Goal: Task Accomplishment & Management: Complete application form

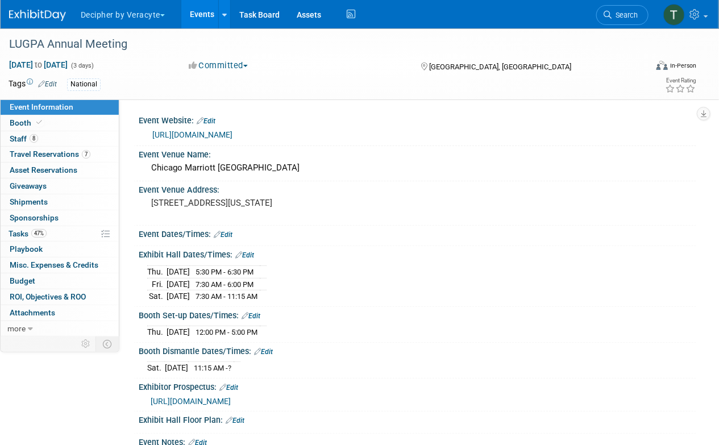
click at [202, 11] on link "Events" at bounding box center [201, 14] width 41 height 28
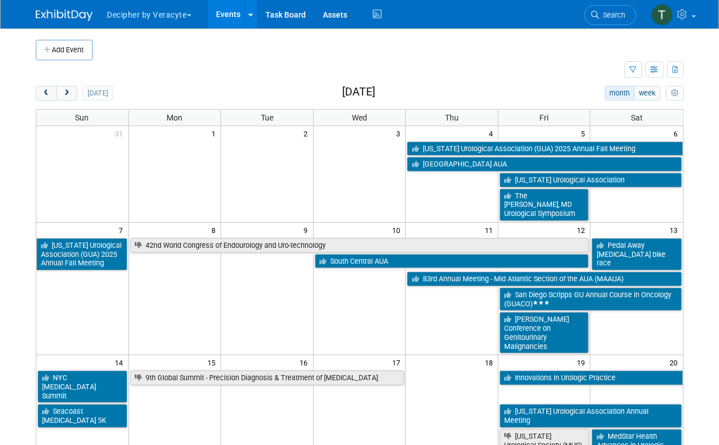
scroll to position [364, 0]
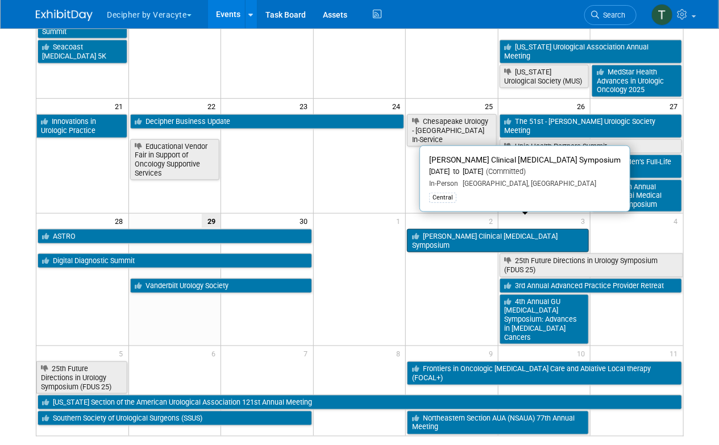
click at [489, 229] on link "[PERSON_NAME] Clinical [MEDICAL_DATA] Symposium" at bounding box center [498, 240] width 182 height 23
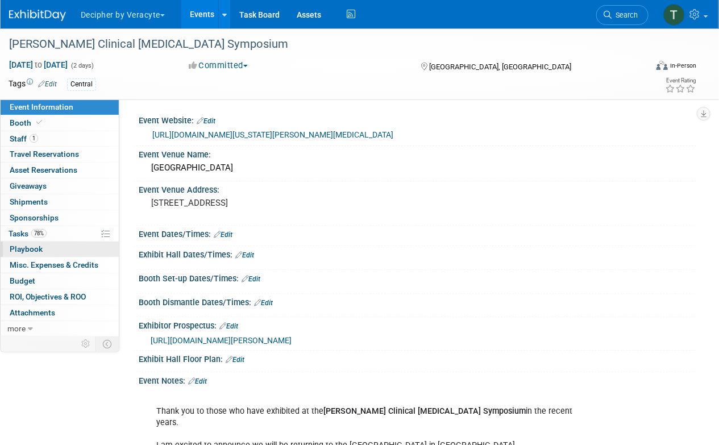
click at [31, 248] on span "Playbook 0" at bounding box center [26, 248] width 33 height 9
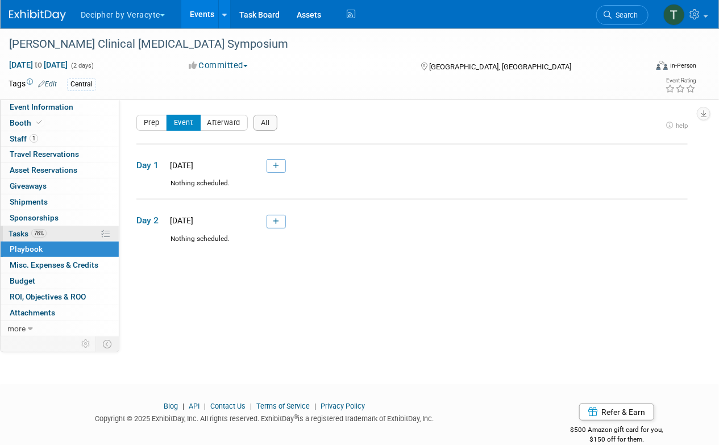
click at [31, 233] on span "Tasks 78%" at bounding box center [28, 233] width 38 height 9
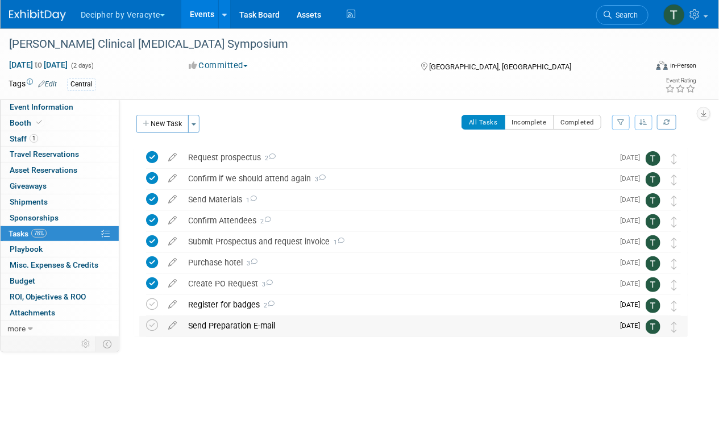
click at [215, 322] on div "Send Preparation E-mail" at bounding box center [397, 325] width 431 height 19
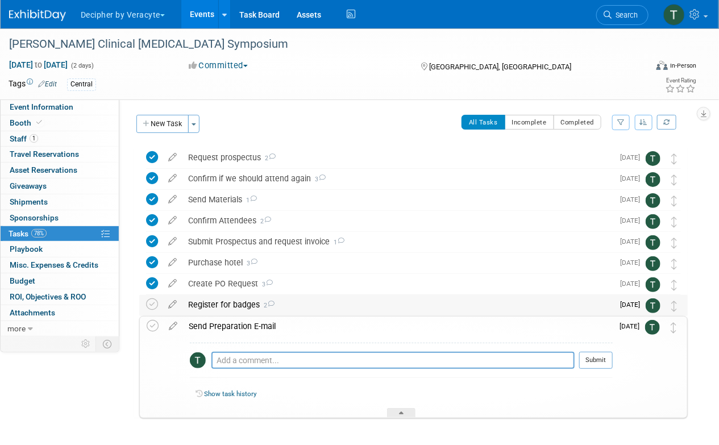
click at [213, 302] on div "Register for badges 2" at bounding box center [397, 304] width 431 height 19
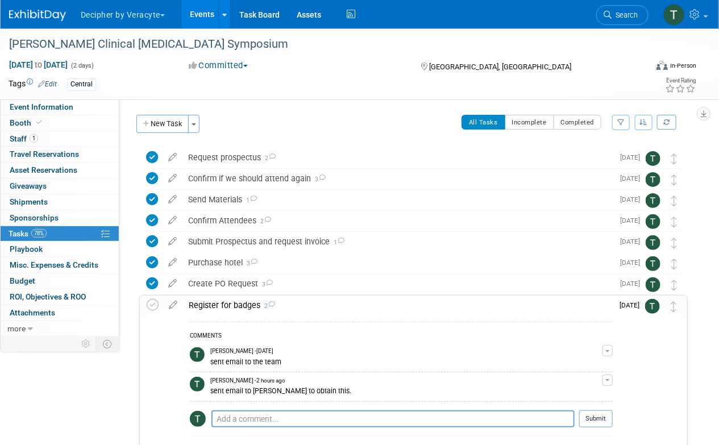
click at [239, 428] on div "Pro tip: Press Ctrl-Enter to submit comment." at bounding box center [392, 431] width 363 height 9
click at [238, 424] on textarea at bounding box center [392, 418] width 363 height 17
type textarea "this was completed."
click at [601, 416] on button "Submit" at bounding box center [596, 418] width 34 height 17
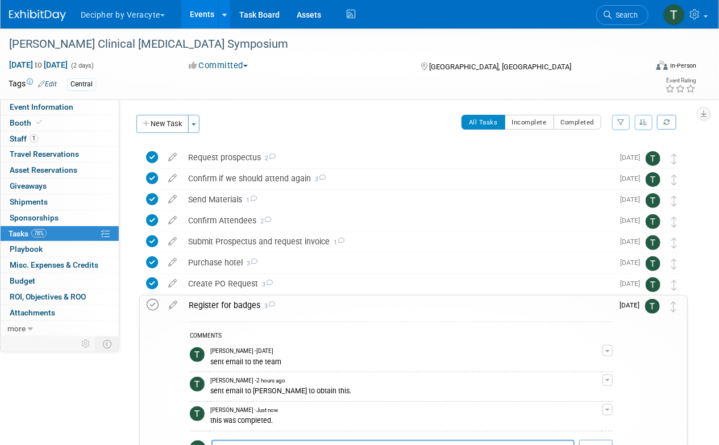
click at [157, 304] on icon at bounding box center [153, 305] width 12 height 12
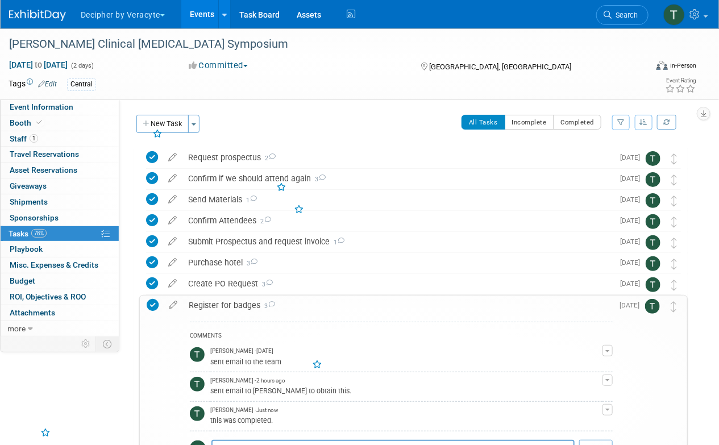
click at [211, 314] on div "Register for badges 3" at bounding box center [398, 304] width 430 height 19
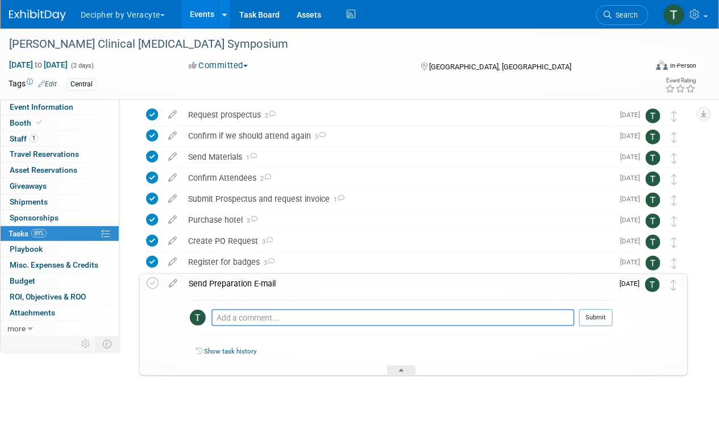
scroll to position [42, 0]
click at [148, 278] on icon at bounding box center [153, 284] width 12 height 12
click at [230, 324] on textarea at bounding box center [392, 318] width 363 height 17
type textarea "p"
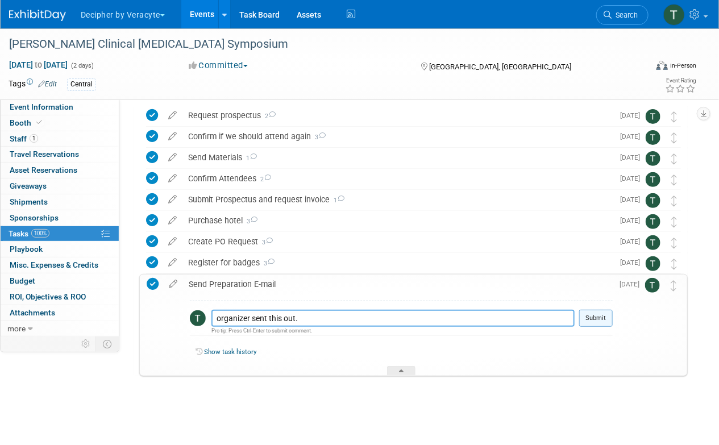
type textarea "organizer sent this out."
click at [607, 316] on button "Submit" at bounding box center [596, 318] width 34 height 17
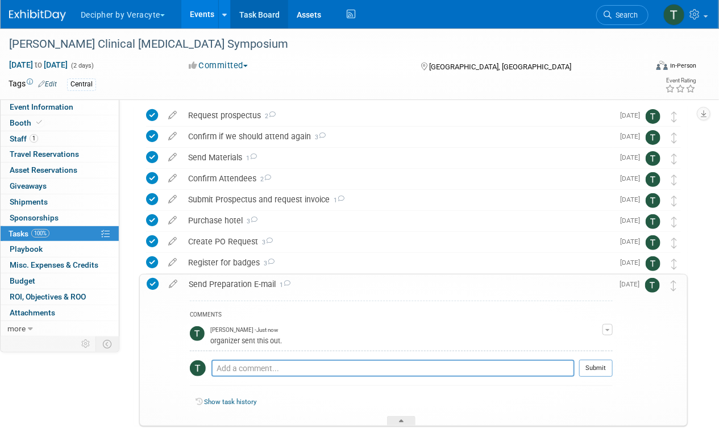
click at [276, 25] on link "Task Board" at bounding box center [259, 14] width 57 height 28
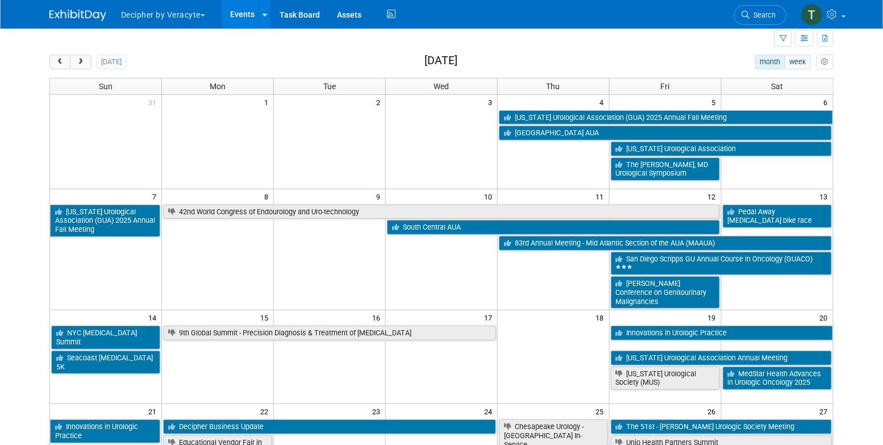
scroll to position [28, 0]
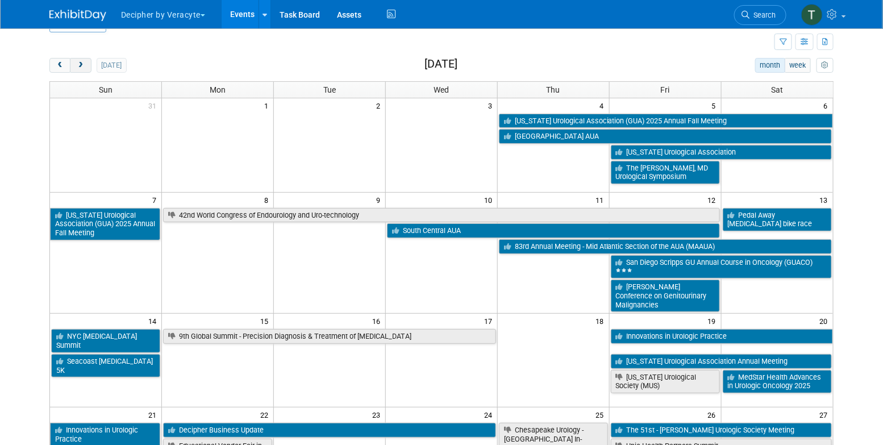
click at [81, 67] on span "next" at bounding box center [80, 65] width 9 height 7
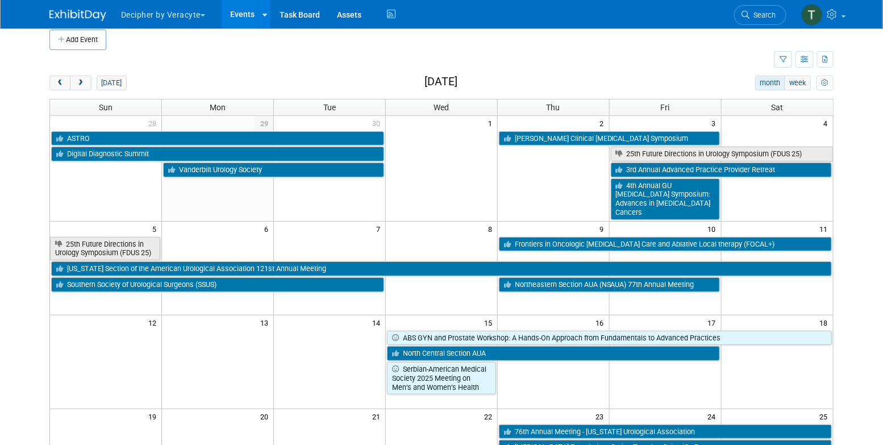
scroll to position [9, 0]
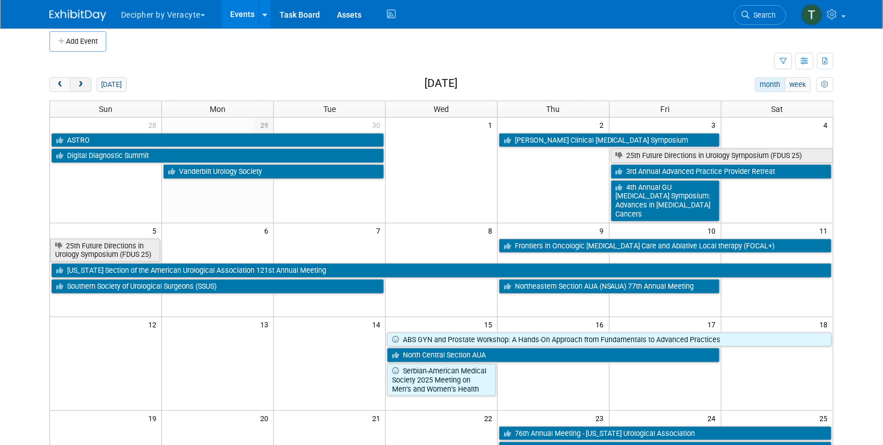
click at [85, 83] on button "next" at bounding box center [80, 84] width 21 height 15
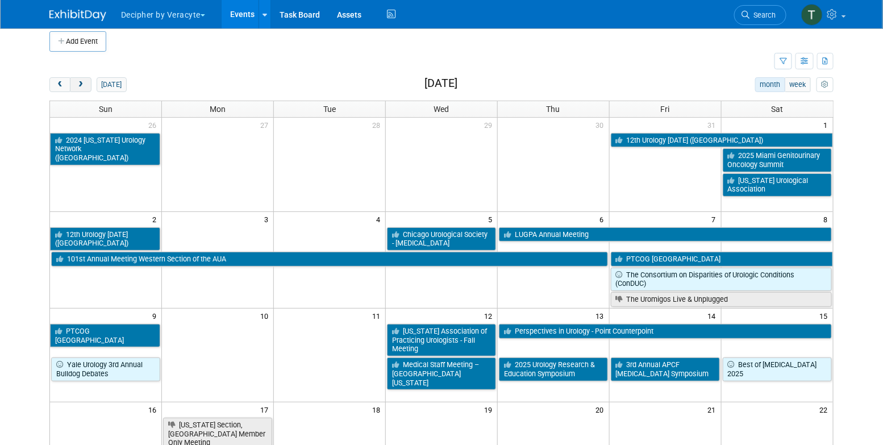
click at [85, 83] on button "next" at bounding box center [80, 84] width 21 height 15
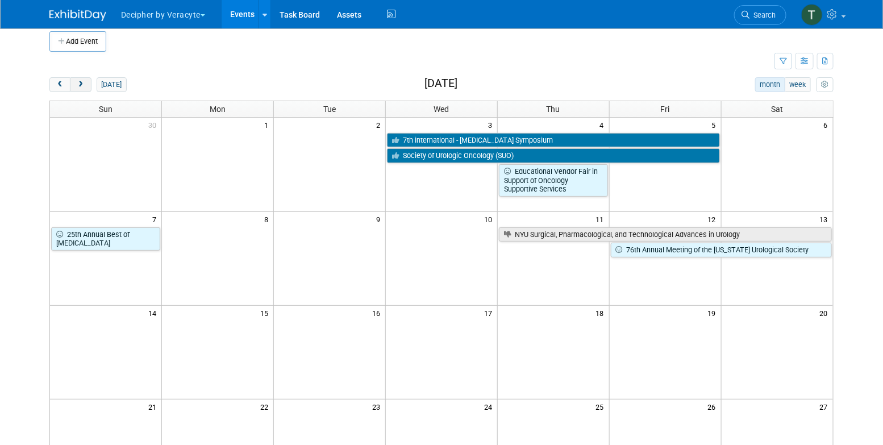
click at [84, 84] on span "next" at bounding box center [80, 84] width 9 height 7
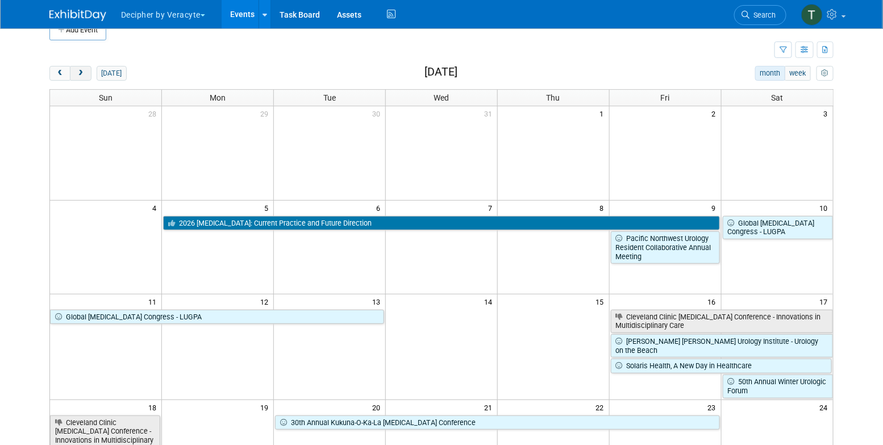
scroll to position [17, 0]
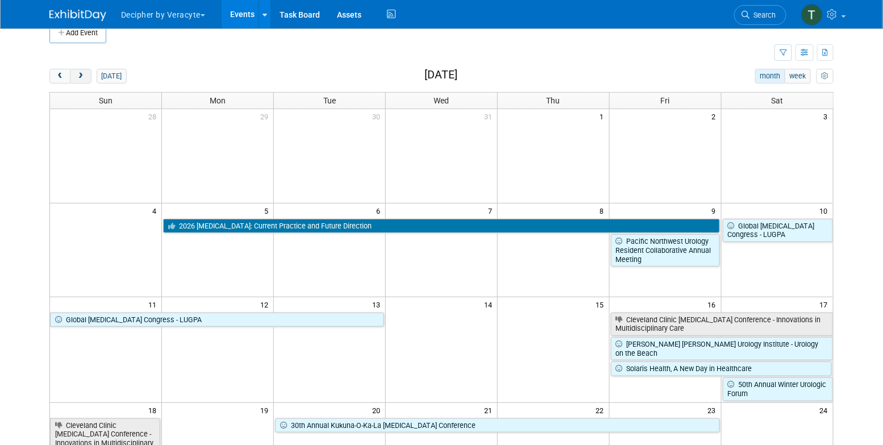
click at [82, 78] on span "next" at bounding box center [80, 76] width 9 height 7
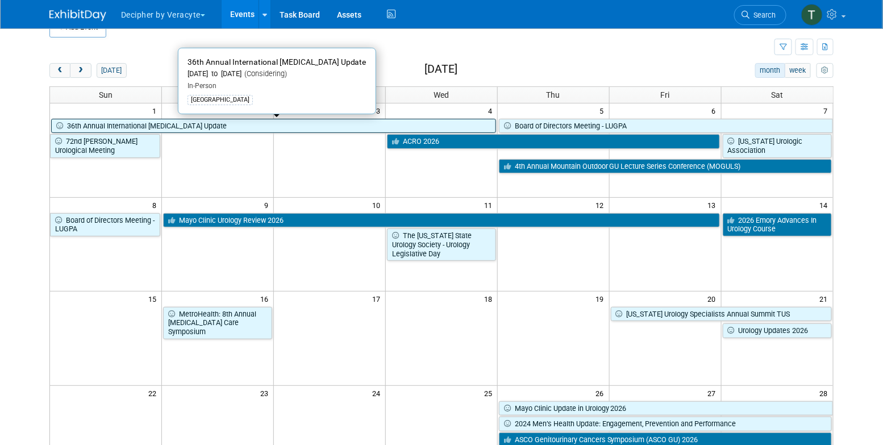
scroll to position [0, 0]
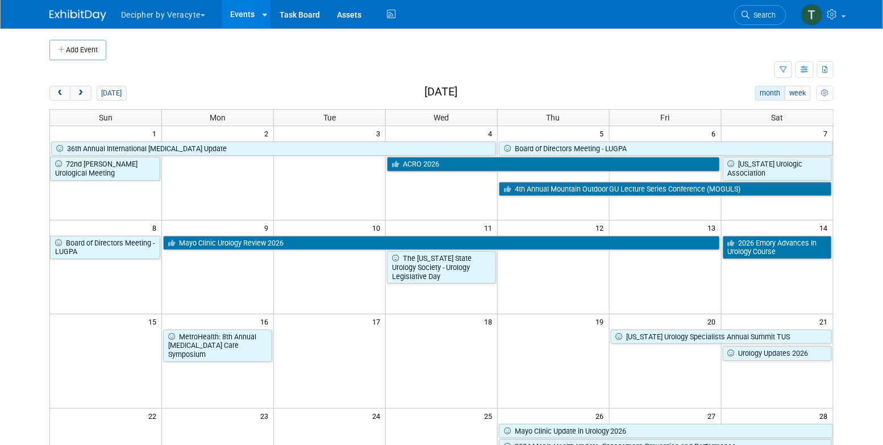
click at [58, 83] on div "Add Event New Event Duplicate Event Warning There is another event in your work…" at bounding box center [441, 427] width 801 height 799
click at [59, 95] on span "prev" at bounding box center [60, 93] width 9 height 7
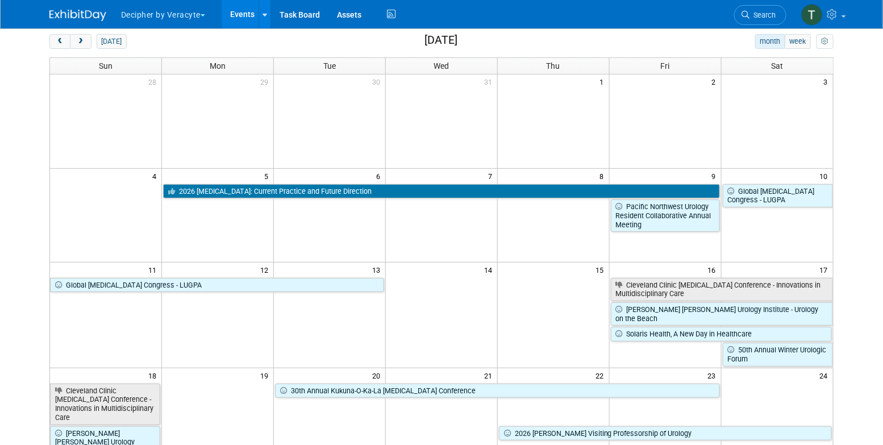
scroll to position [21, 0]
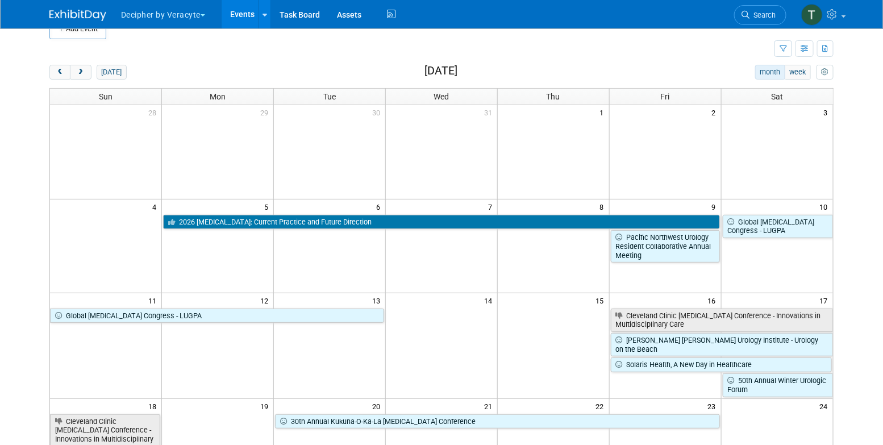
click at [801, 57] on div "Show: All Events Just My Events Only show events that either I created, or I am…" at bounding box center [803, 49] width 59 height 20
click at [802, 49] on icon "button" at bounding box center [805, 48] width 9 height 7
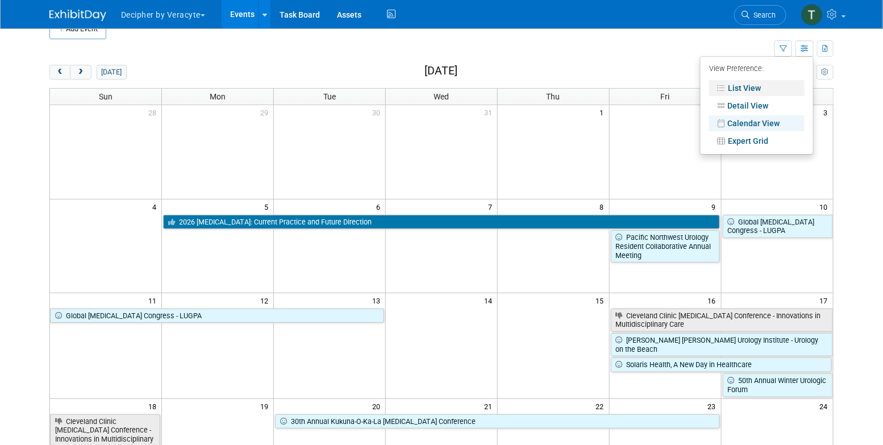
click at [778, 89] on link "List View" at bounding box center [756, 88] width 95 height 16
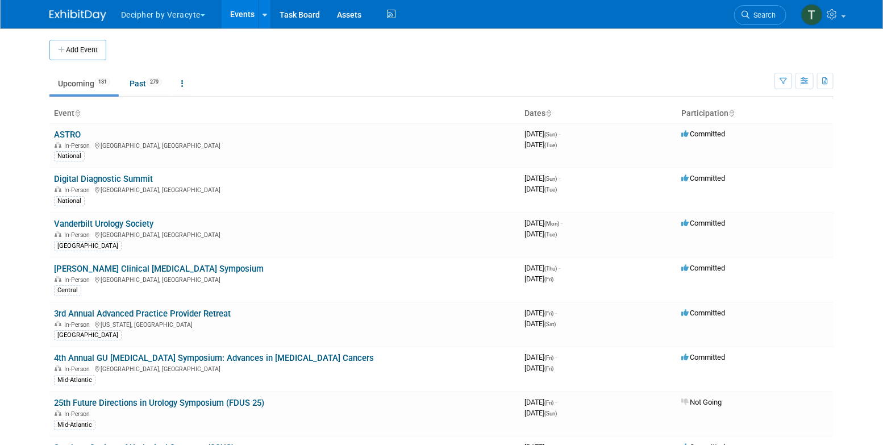
scroll to position [2745, 0]
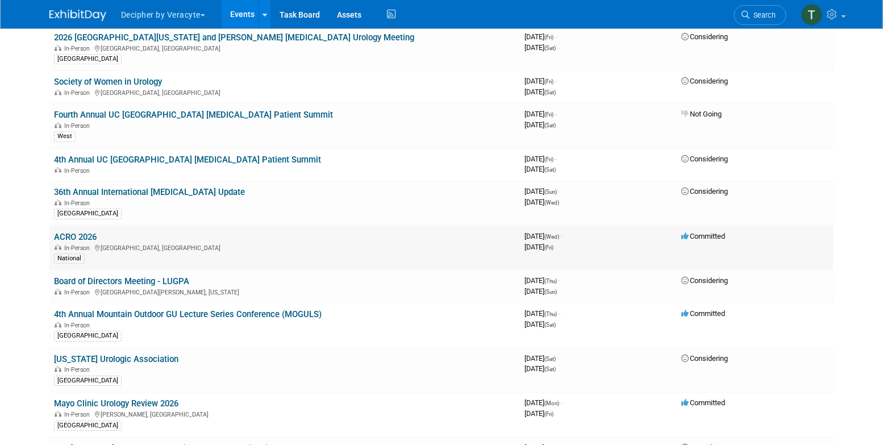
click at [92, 232] on link "ACRO 2026" at bounding box center [75, 237] width 43 height 10
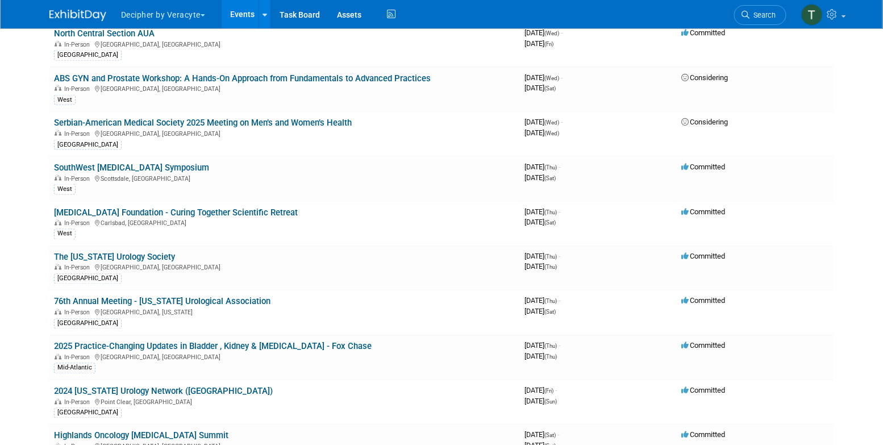
scroll to position [3223, 0]
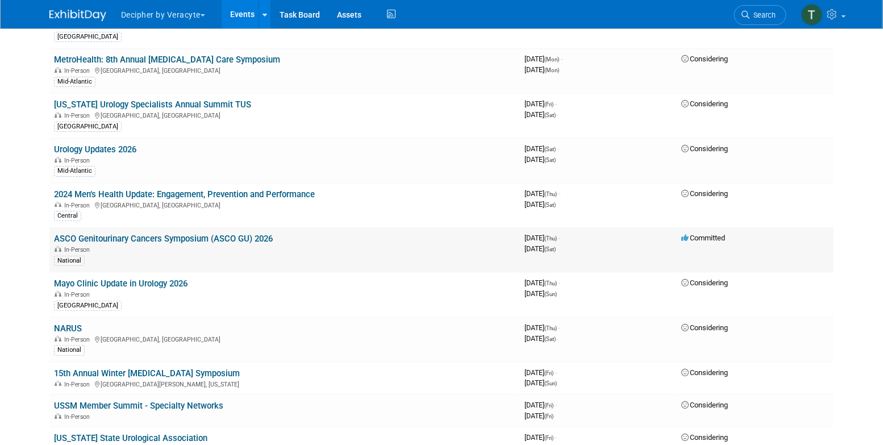
click at [202, 234] on link "ASCO Genitourinary Cancers Symposium (ASCO GU) 2026" at bounding box center [163, 239] width 219 height 10
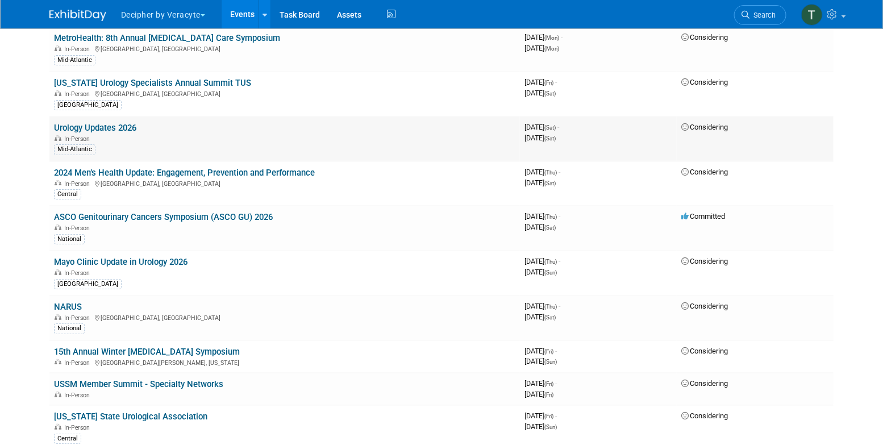
scroll to position [3246, 0]
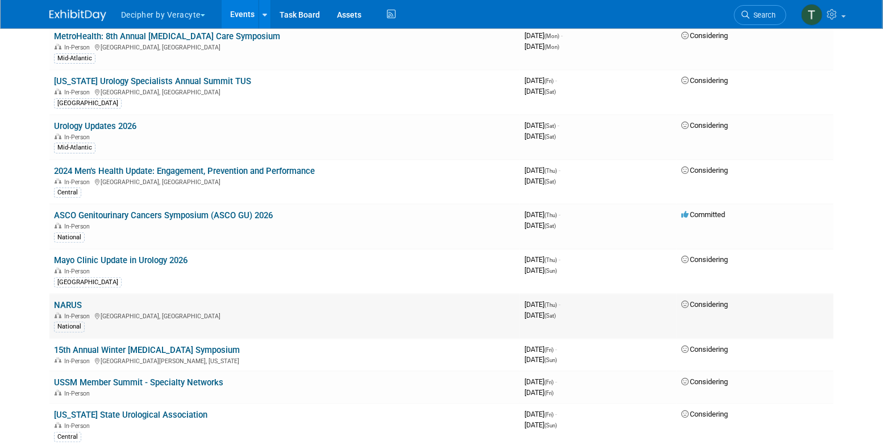
click at [73, 300] on link "NARUS" at bounding box center [68, 305] width 28 height 10
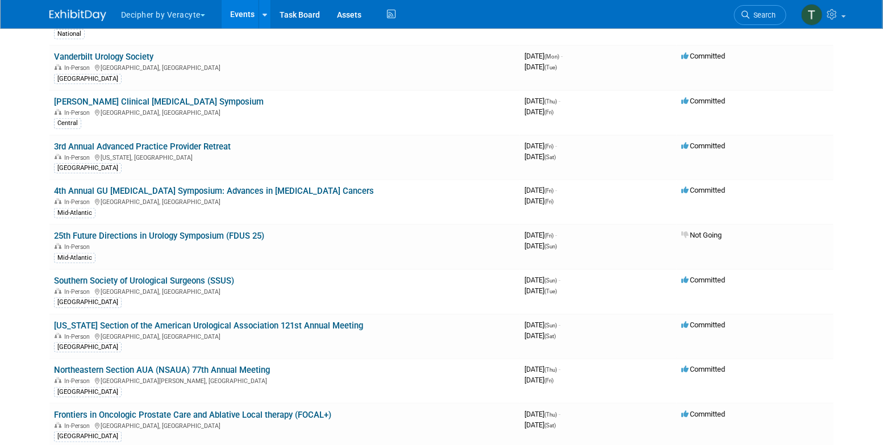
scroll to position [0, 0]
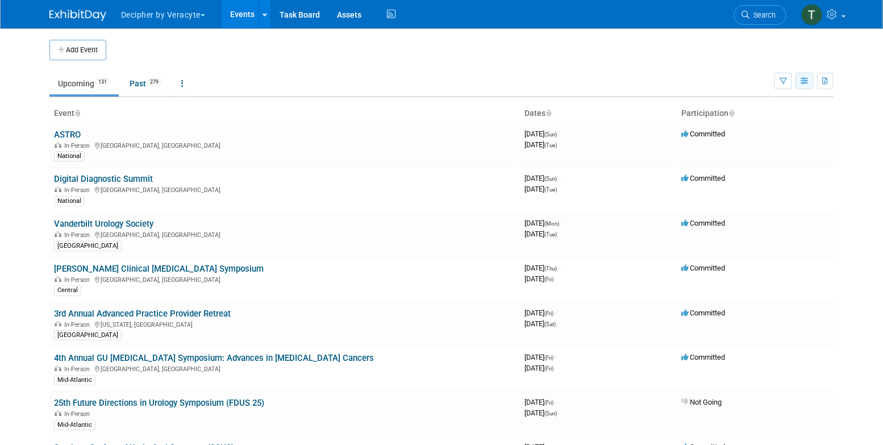
click at [803, 85] on button "button" at bounding box center [804, 81] width 18 height 16
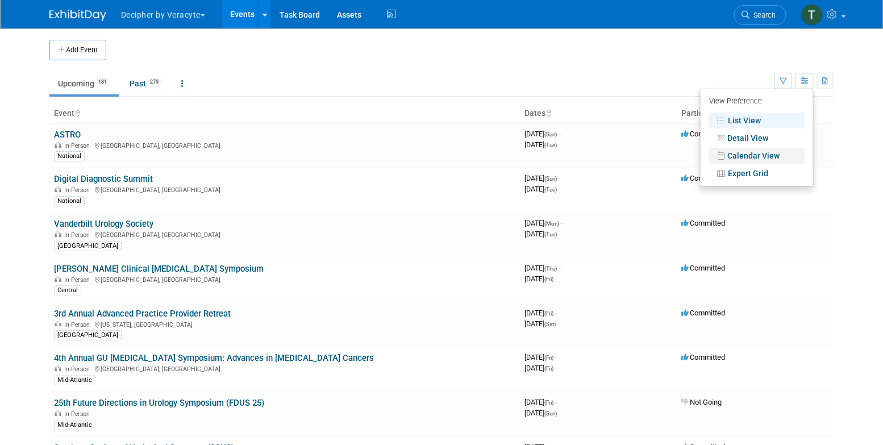
click at [756, 150] on link "Calendar View" at bounding box center [756, 156] width 95 height 16
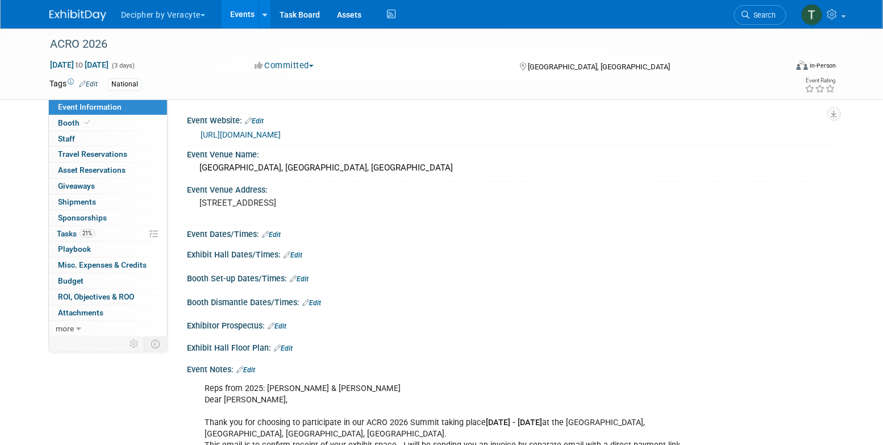
click at [280, 143] on div "Event Website: Edit [URL][DOMAIN_NAME]" at bounding box center [508, 129] width 652 height 34
click at [281, 139] on link "https://acro.org/page/annual_meeting" at bounding box center [241, 134] width 80 height 9
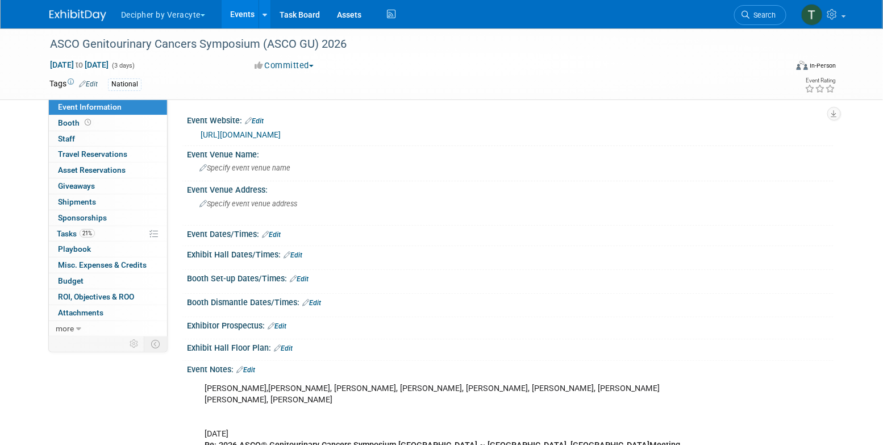
click at [316, 140] on div "[URL][DOMAIN_NAME]" at bounding box center [513, 134] width 624 height 13
click at [281, 134] on link "[URL][DOMAIN_NAME]" at bounding box center [241, 134] width 80 height 9
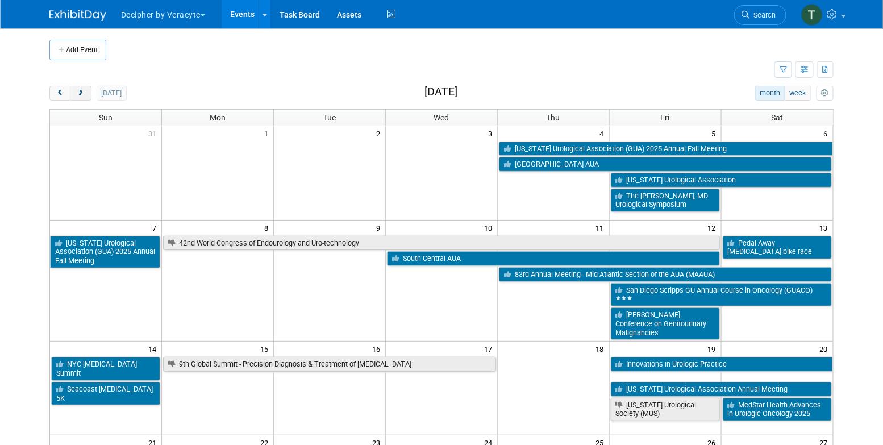
click at [79, 93] on span "next" at bounding box center [80, 93] width 9 height 7
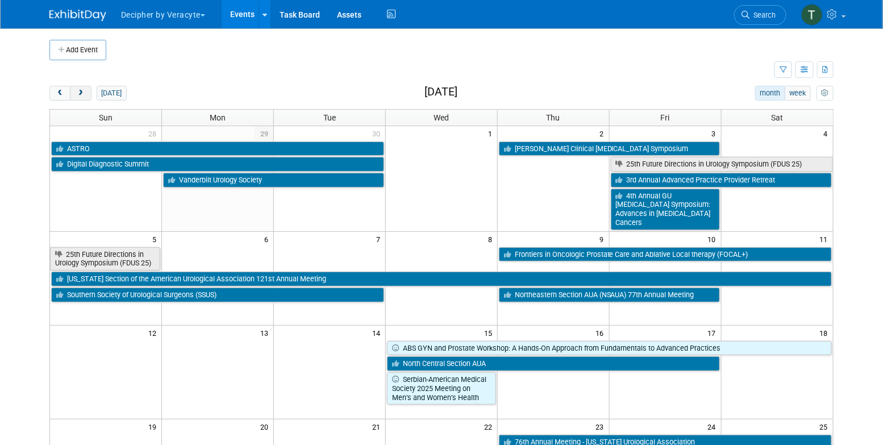
click at [90, 95] on button "next" at bounding box center [80, 93] width 21 height 15
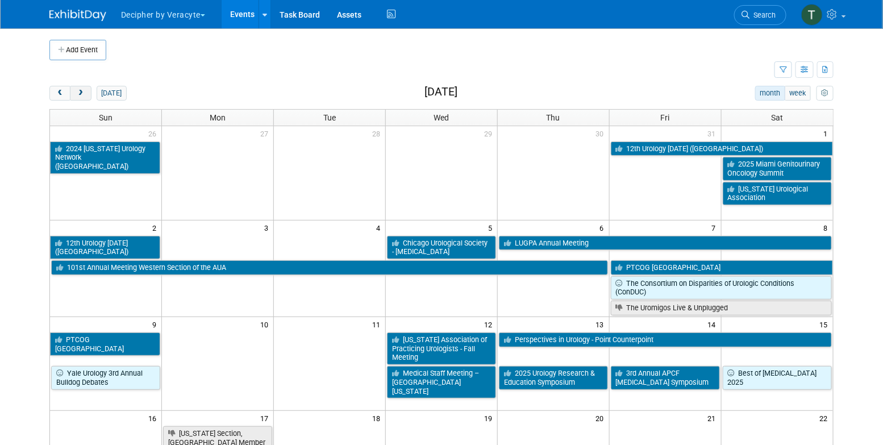
click at [87, 90] on button "next" at bounding box center [80, 93] width 21 height 15
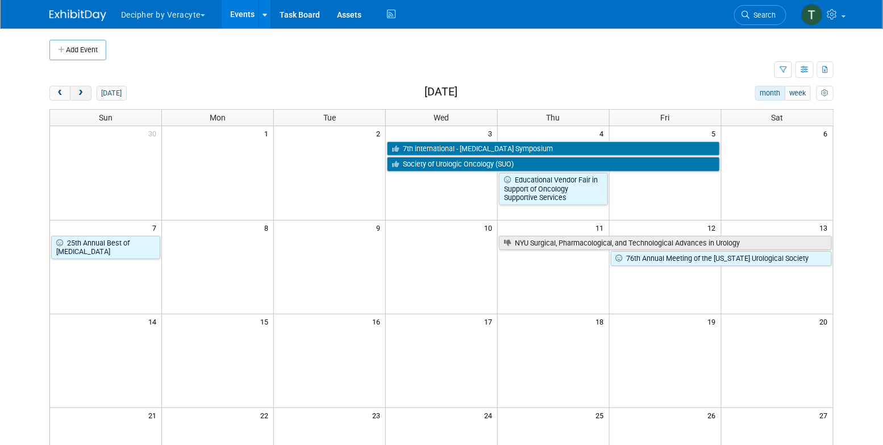
click at [87, 90] on button "next" at bounding box center [80, 93] width 21 height 15
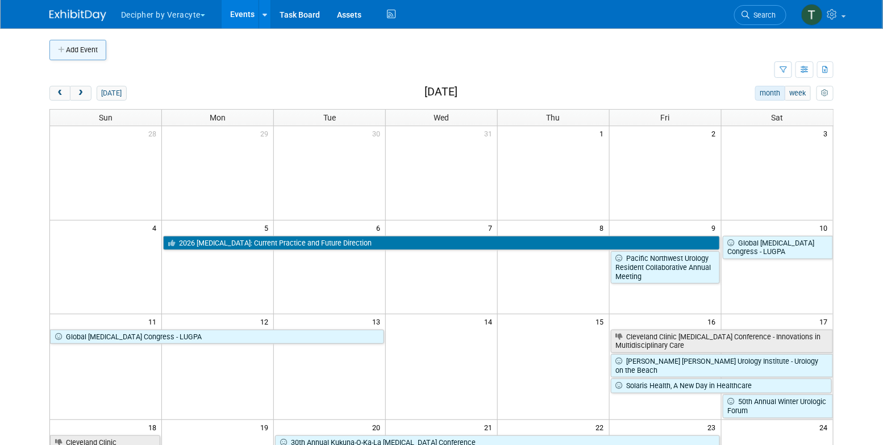
click at [68, 55] on button "Add Event" at bounding box center [77, 50] width 57 height 20
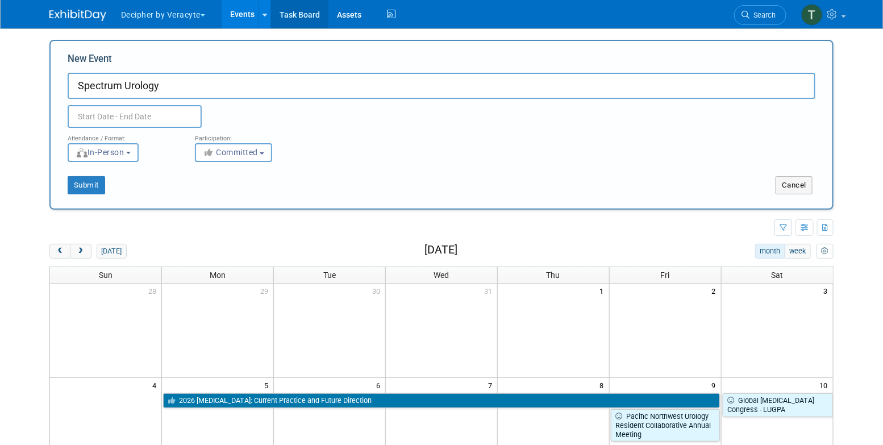
type input "Spectrum Urology"
click at [139, 105] on input "text" at bounding box center [135, 116] width 134 height 23
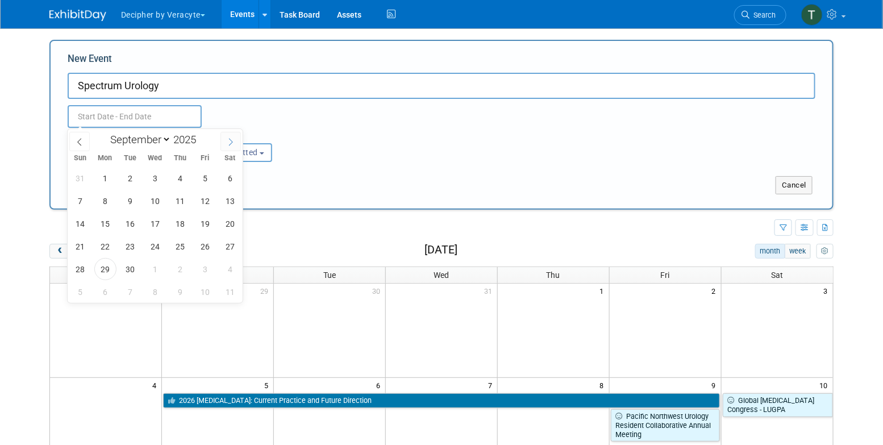
click at [224, 138] on span at bounding box center [230, 141] width 20 height 19
select select "0"
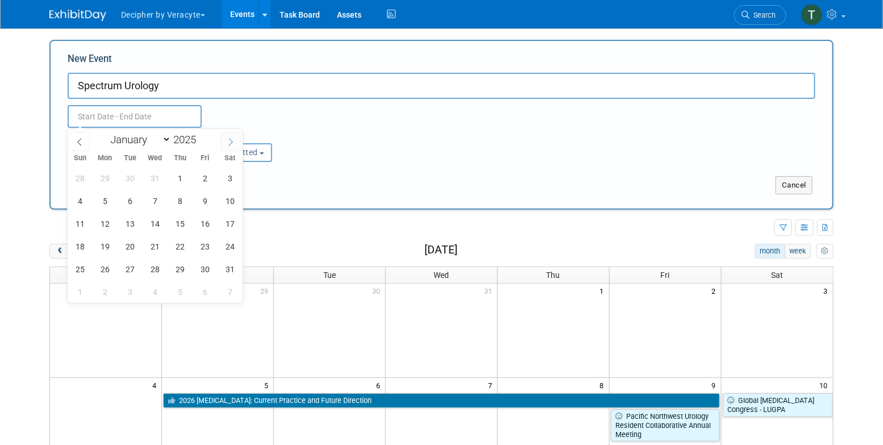
type input "2026"
click at [183, 226] on span "15" at bounding box center [180, 224] width 22 height 22
click at [230, 224] on span "17" at bounding box center [230, 224] width 22 height 22
type input "[DATE] to [DATE]"
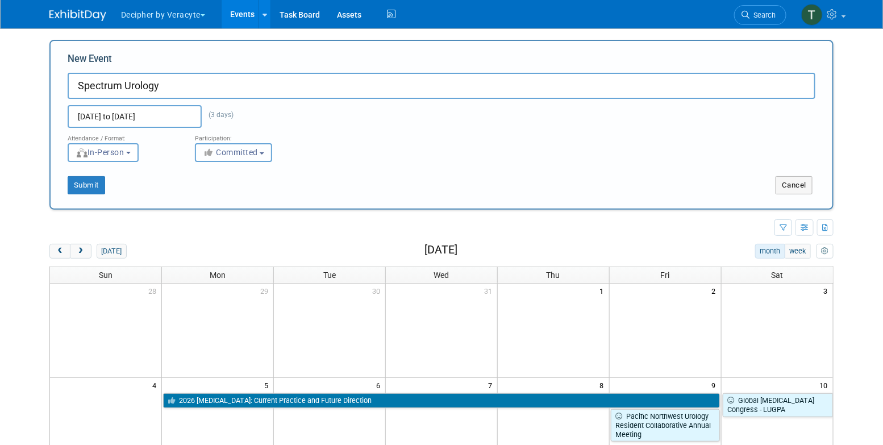
click at [234, 148] on span "Committed" at bounding box center [230, 152] width 55 height 9
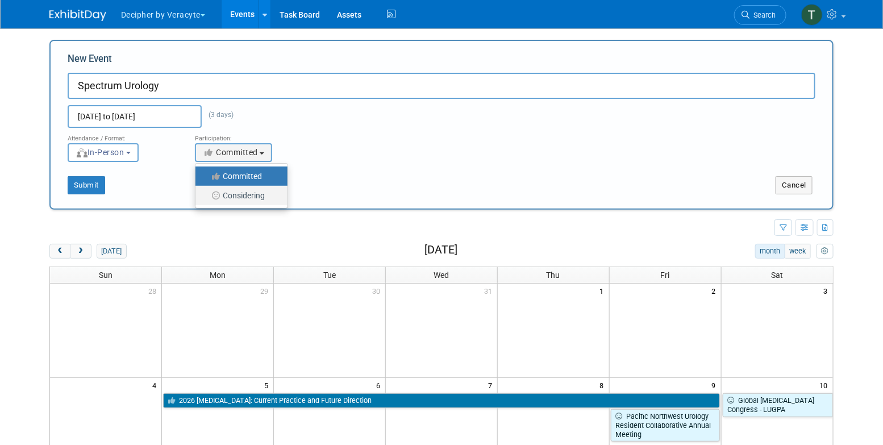
click at [234, 190] on label "Considering" at bounding box center [238, 195] width 75 height 15
click at [206, 192] on input "Considering" at bounding box center [201, 195] width 7 height 7
select select "2"
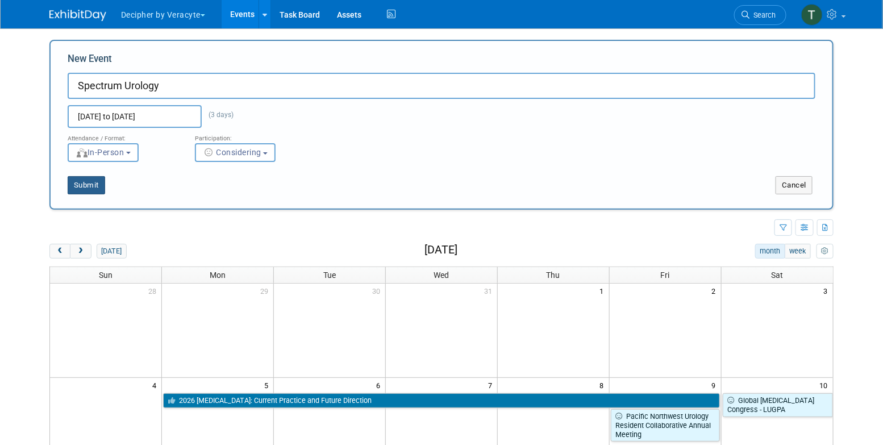
click at [94, 183] on button "Submit" at bounding box center [87, 185] width 38 height 18
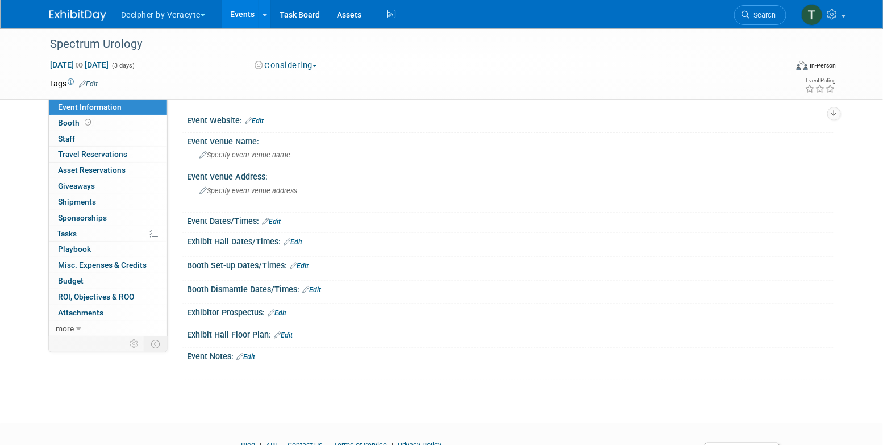
click at [258, 114] on div "Event Website: Edit" at bounding box center [510, 119] width 647 height 15
click at [259, 120] on link "Edit" at bounding box center [254, 121] width 19 height 8
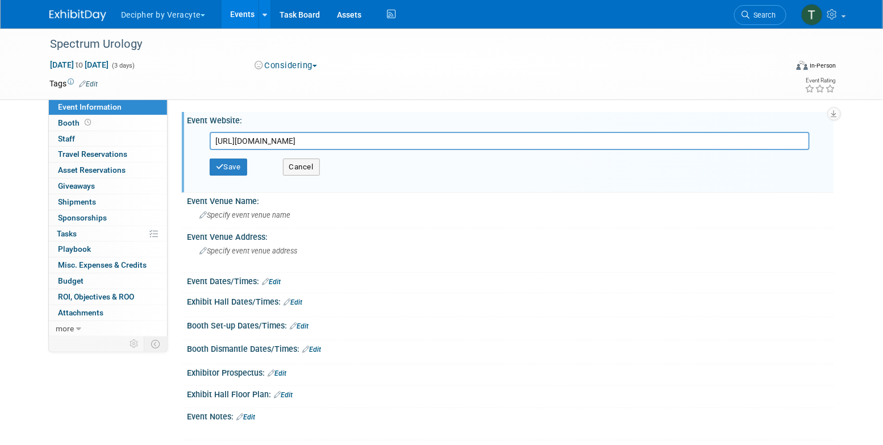
type input "[URL][DOMAIN_NAME]"
click at [244, 157] on div "Save Cancel" at bounding box center [513, 167] width 606 height 34
click at [244, 160] on button "Save" at bounding box center [229, 167] width 38 height 17
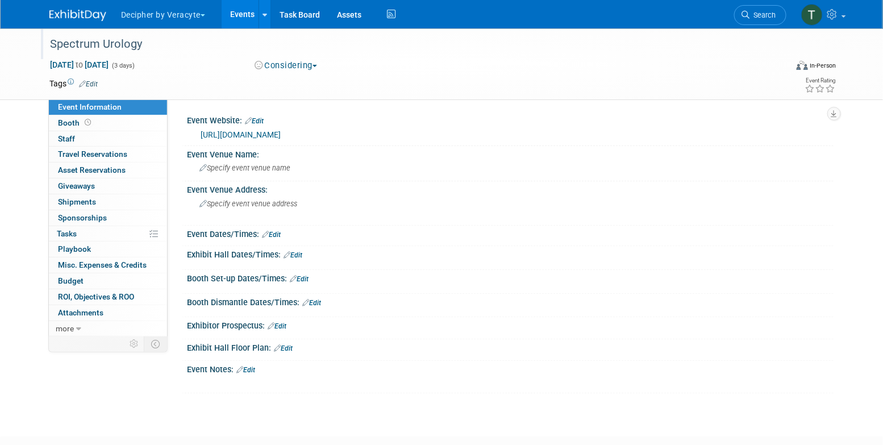
click at [204, 46] on div "Spectrum Urology" at bounding box center [407, 44] width 723 height 20
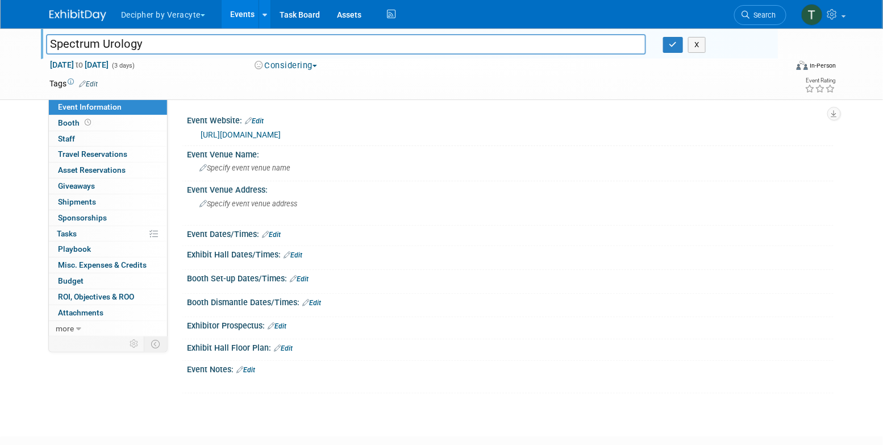
click at [204, 46] on input "Spectrum Urology" at bounding box center [346, 44] width 600 height 20
click at [251, 15] on link "Events" at bounding box center [242, 14] width 41 height 28
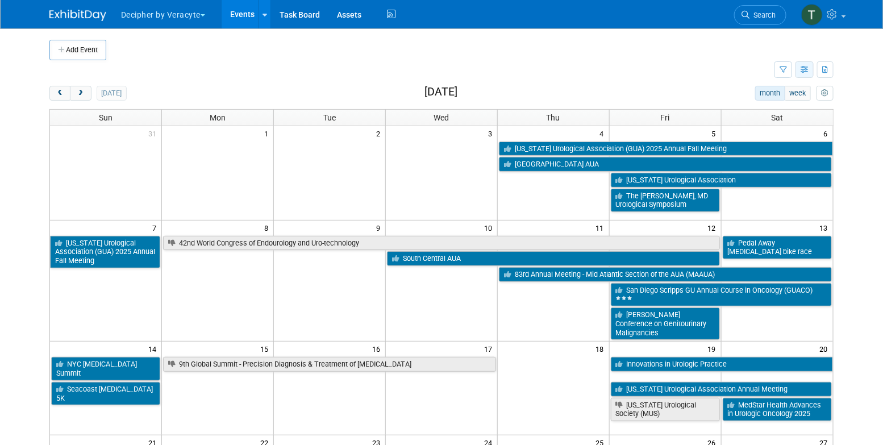
click at [801, 72] on icon "button" at bounding box center [805, 69] width 9 height 7
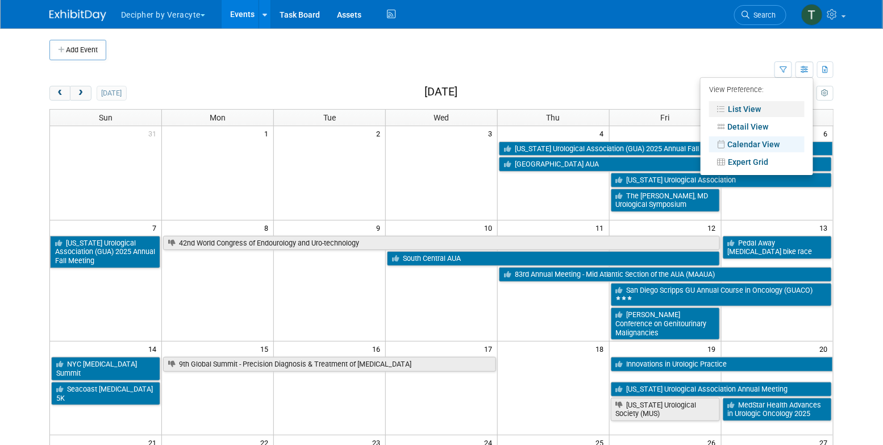
click at [768, 106] on link "List View" at bounding box center [756, 109] width 95 height 16
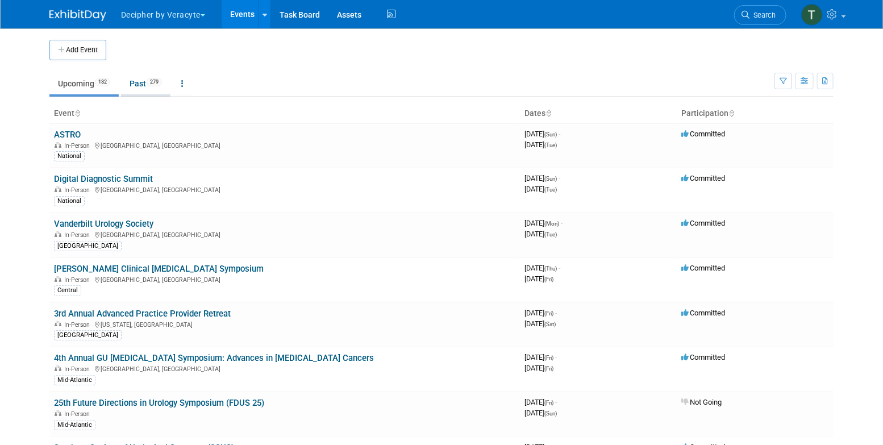
click at [157, 78] on span "279" at bounding box center [154, 82] width 15 height 9
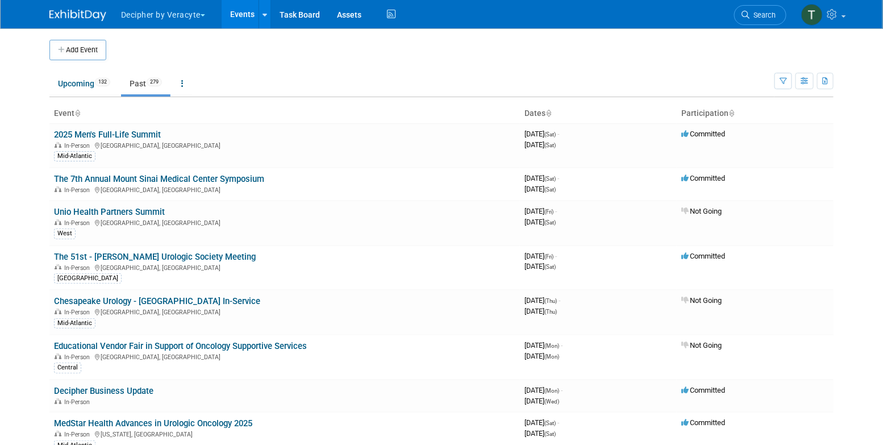
scroll to position [6296, 0]
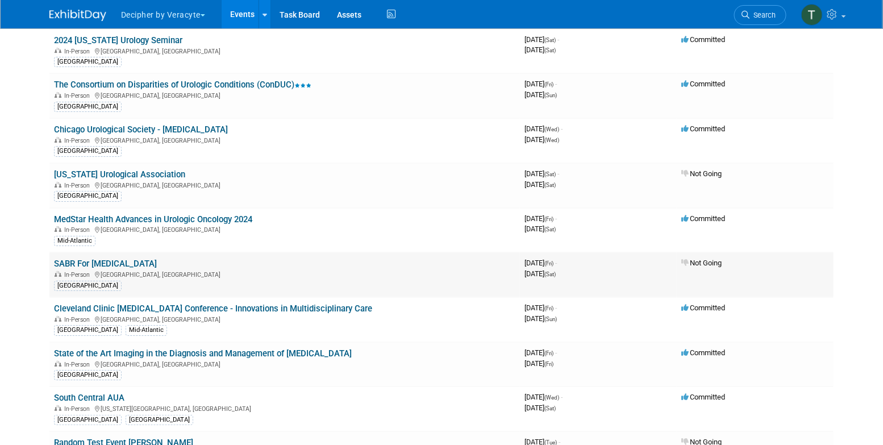
click at [115, 269] on div "In-Person [GEOGRAPHIC_DATA], [GEOGRAPHIC_DATA]" at bounding box center [284, 273] width 461 height 9
click at [117, 259] on link "SABR For [MEDICAL_DATA]" at bounding box center [105, 264] width 103 height 10
click at [150, 259] on link "SABR For [MEDICAL_DATA]" at bounding box center [105, 264] width 103 height 10
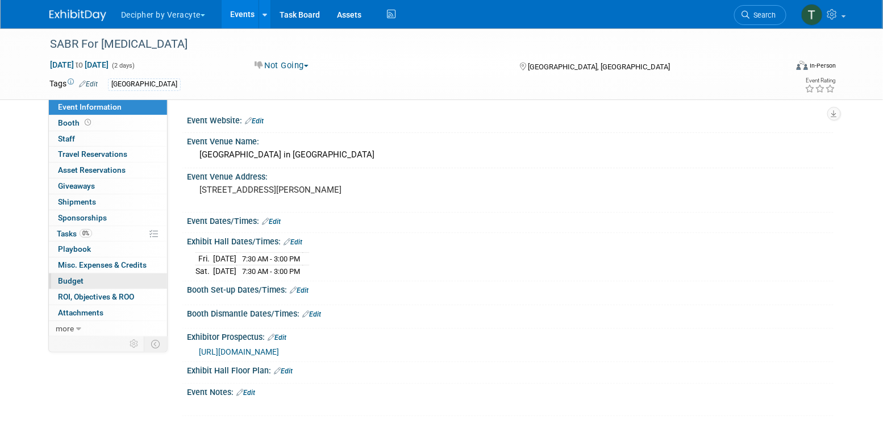
click at [95, 281] on link "Budget" at bounding box center [108, 280] width 118 height 15
click at [99, 232] on link "0% Tasks 0%" at bounding box center [108, 233] width 118 height 15
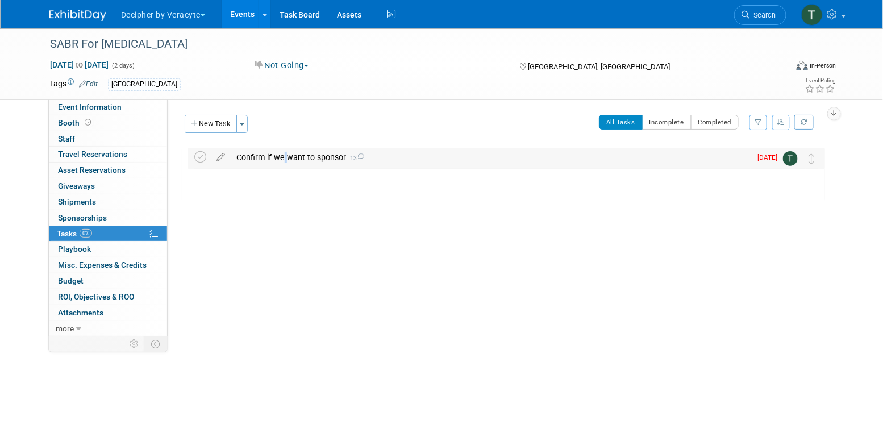
click at [282, 160] on div "Confirm if we want to sponsor 13" at bounding box center [491, 157] width 520 height 19
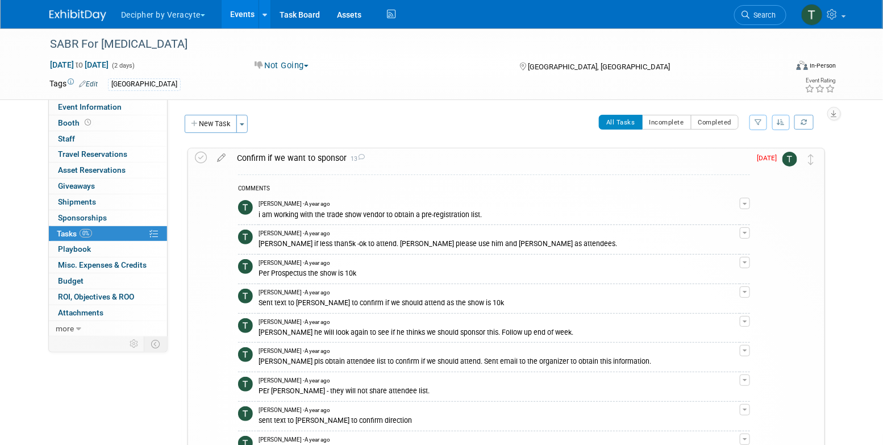
click at [309, 162] on div "Confirm if we want to sponsor 13" at bounding box center [490, 157] width 519 height 19
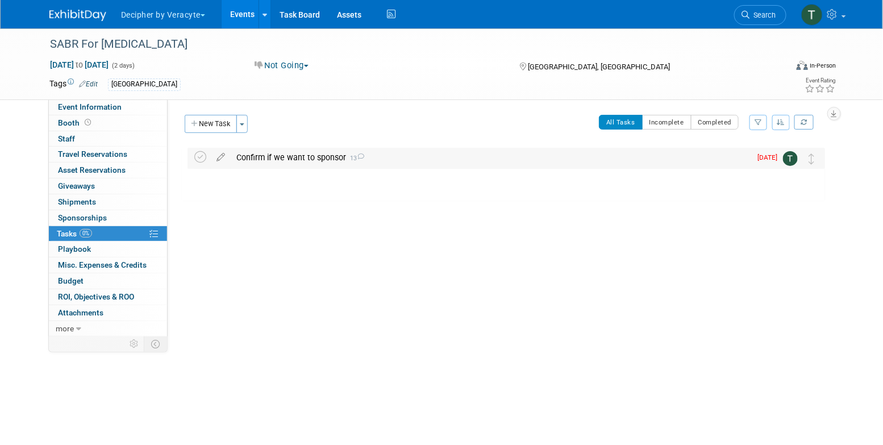
click at [310, 164] on div "Confirm if we want to sponsor 13" at bounding box center [491, 157] width 520 height 19
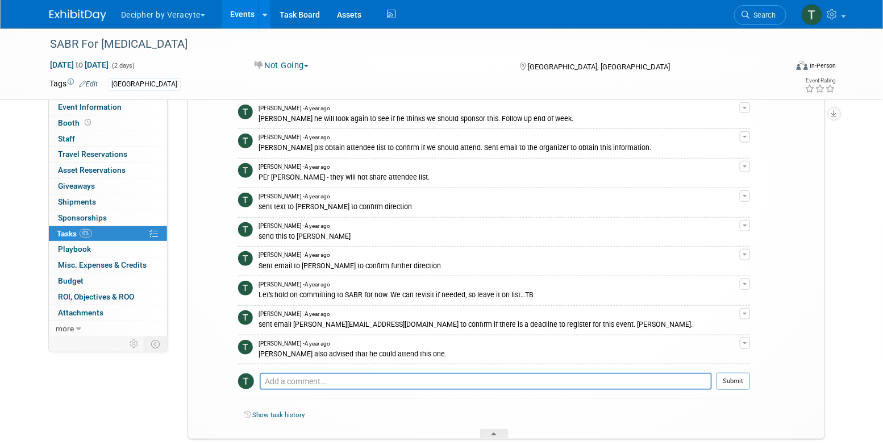
scroll to position [218, 0]
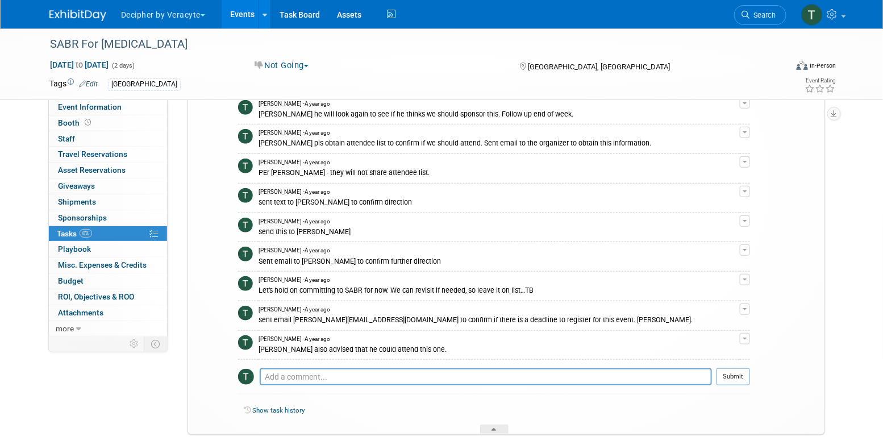
click at [250, 14] on link "Events" at bounding box center [242, 14] width 41 height 28
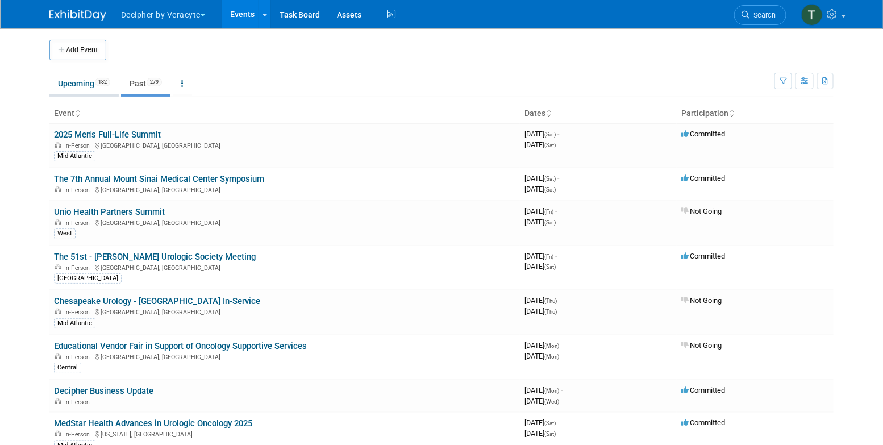
click at [91, 73] on link "Upcoming 132" at bounding box center [83, 84] width 69 height 22
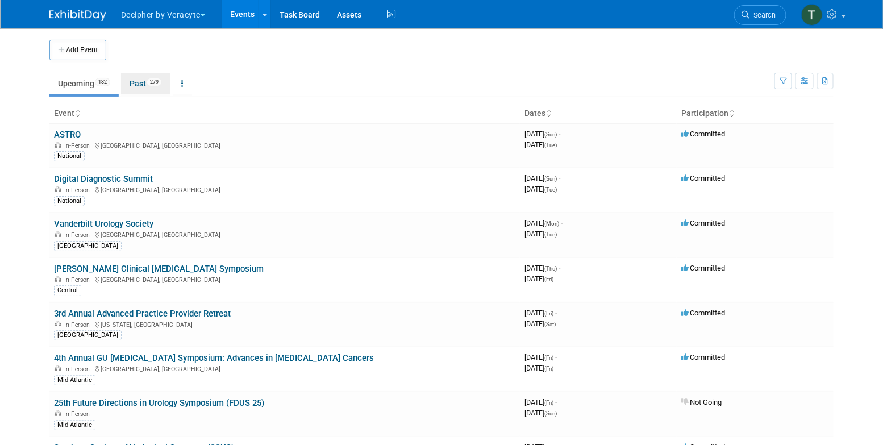
click at [154, 85] on span "279" at bounding box center [154, 82] width 15 height 9
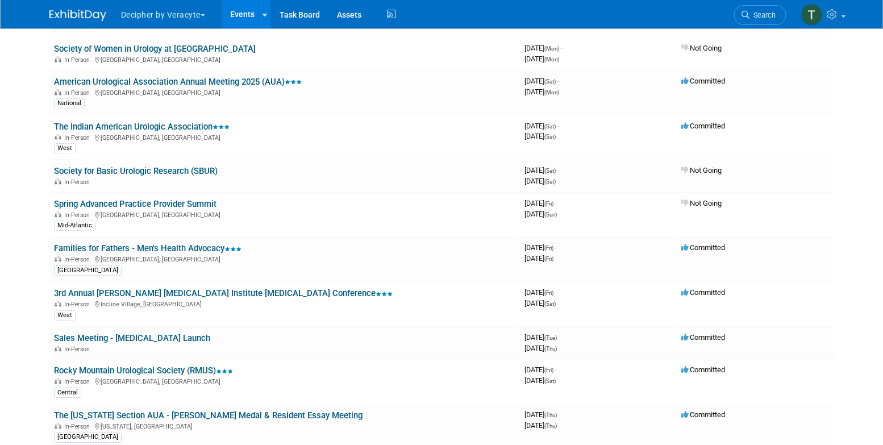
scroll to position [2648, 0]
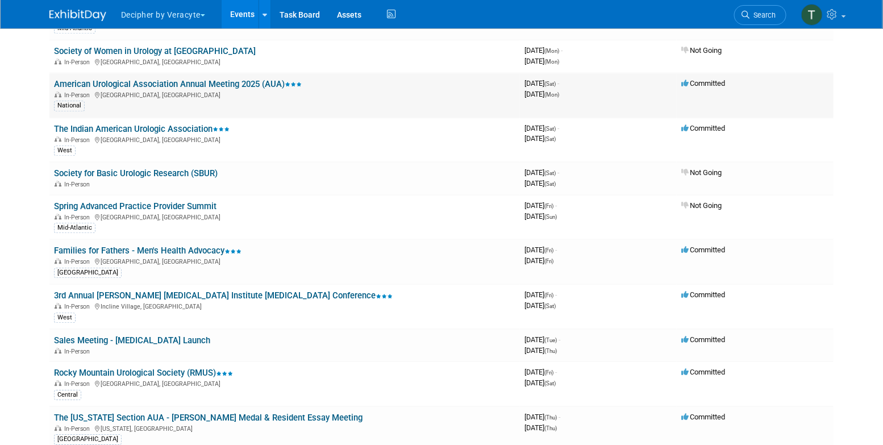
click at [222, 79] on link "American Urological Association Annual Meeting 2025 (AUA)" at bounding box center [178, 84] width 248 height 10
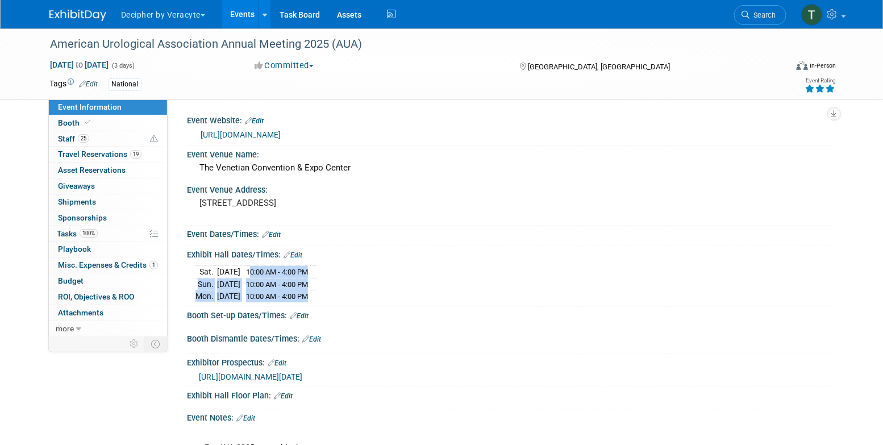
drag, startPoint x: 339, startPoint y: 294, endPoint x: 263, endPoint y: 272, distance: 78.9
click at [263, 272] on tbody "[DATE] 10:00 AM - 4:00 PM [DATE] 10:00 AM - 4:00 PM [DATE] 10:00 AM - 4:00 PM" at bounding box center [256, 283] width 122 height 36
